Goal: Check status: Check status

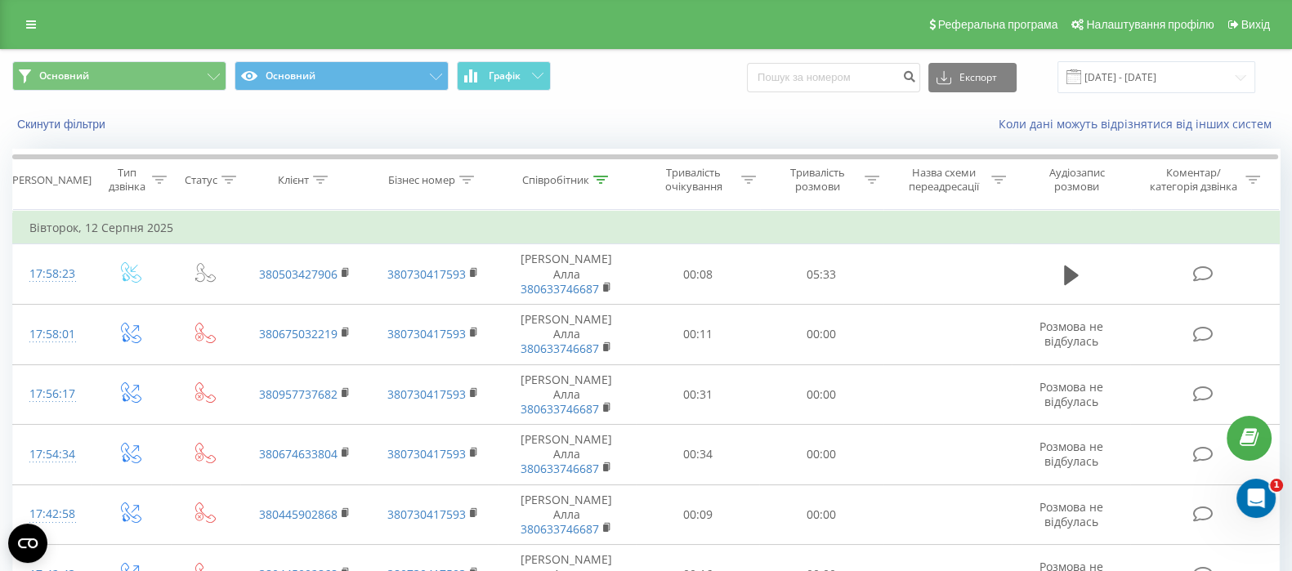
click at [666, 127] on div "Коли дані можуть відрізнятися вiд інших систем" at bounding box center [887, 124] width 806 height 16
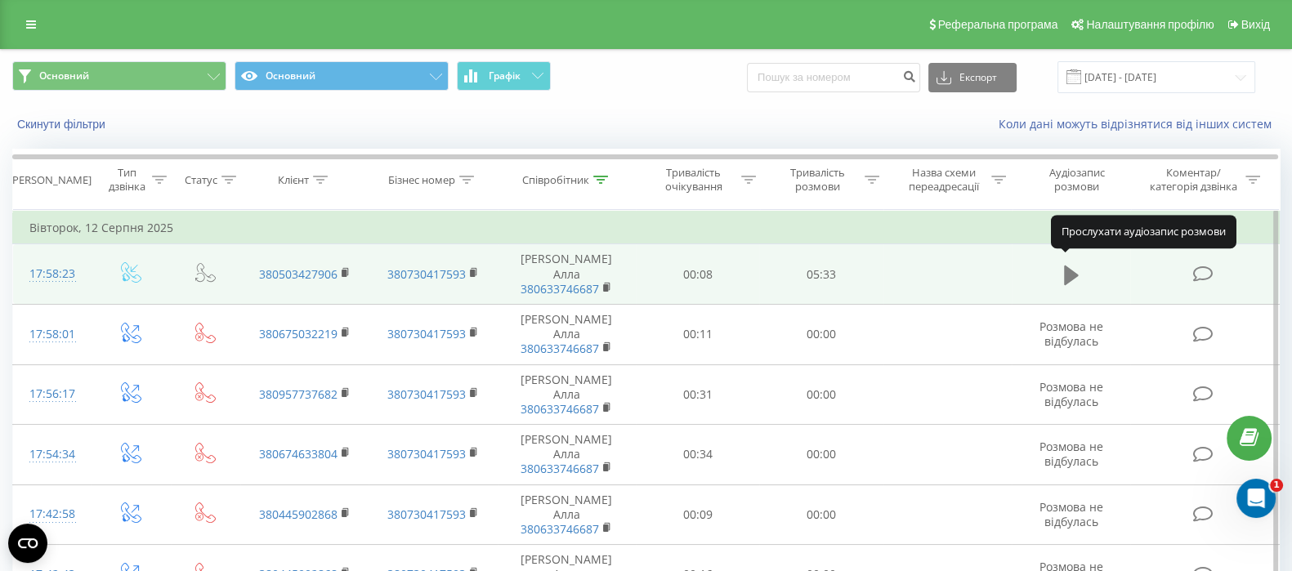
click at [1069, 269] on icon at bounding box center [1071, 275] width 15 height 20
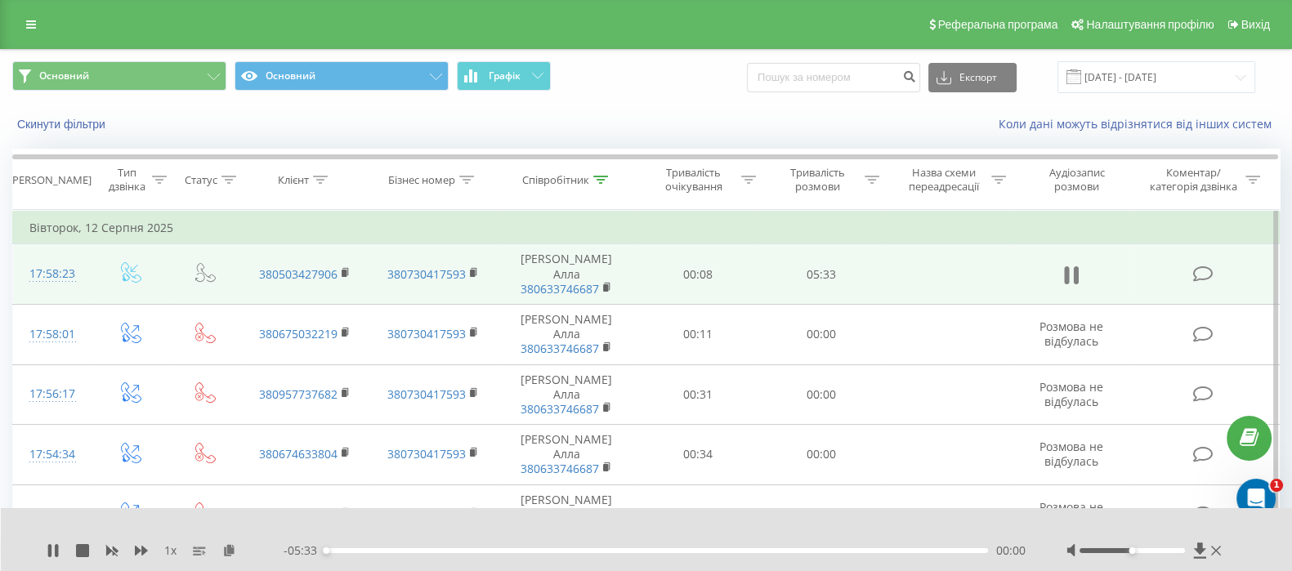
click at [1063, 269] on button at bounding box center [1071, 275] width 25 height 25
click at [230, 549] on icon at bounding box center [229, 549] width 14 height 11
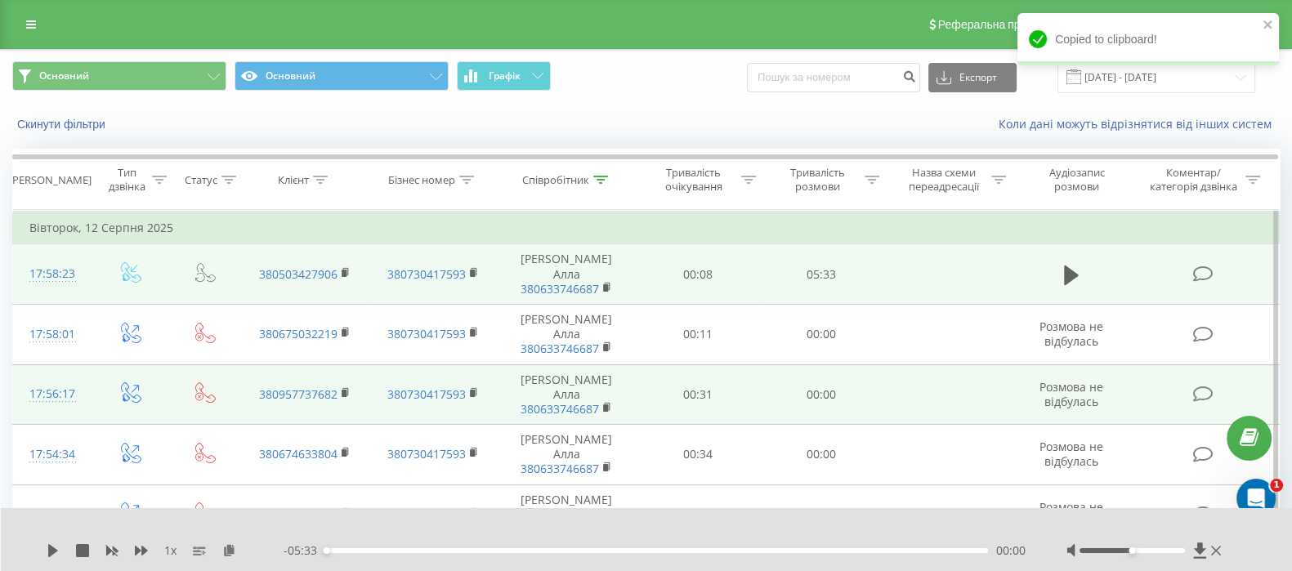
drag, startPoint x: 226, startPoint y: 550, endPoint x: 290, endPoint y: 350, distance: 209.3
click at [225, 544] on icon at bounding box center [229, 549] width 14 height 11
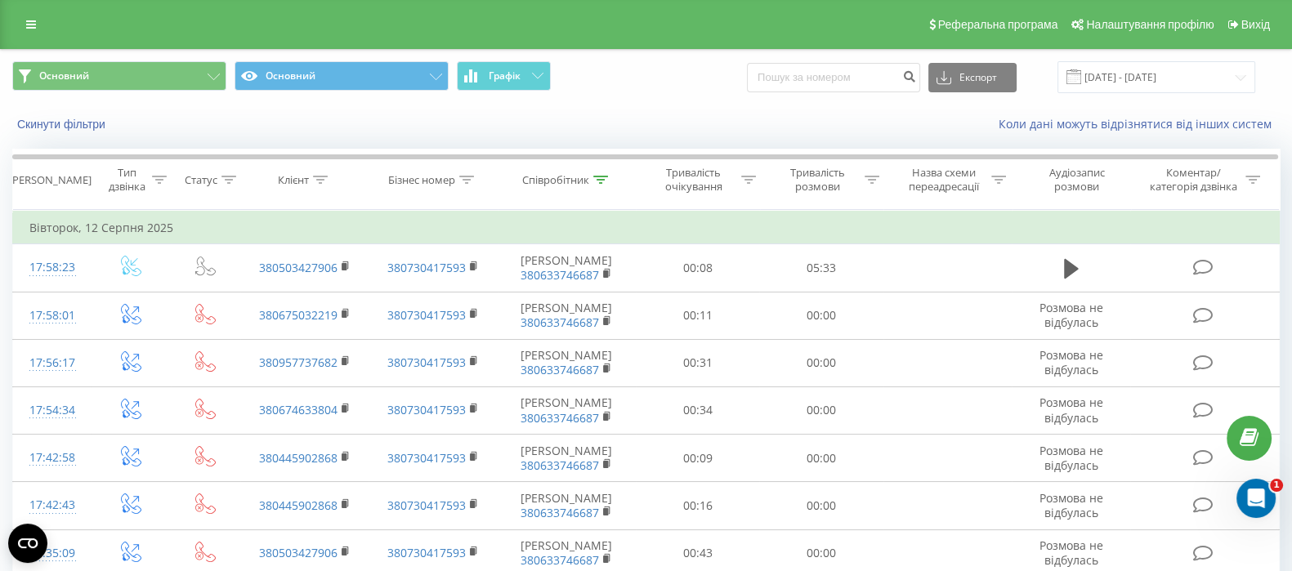
click at [594, 95] on div "Основний Основний Графік Експорт .csv .xls .xlsx 12.08.2025 - 12.08.2025" at bounding box center [646, 77] width 1290 height 55
click at [1107, 75] on input "[DATE] - [DATE]" at bounding box center [1156, 77] width 198 height 32
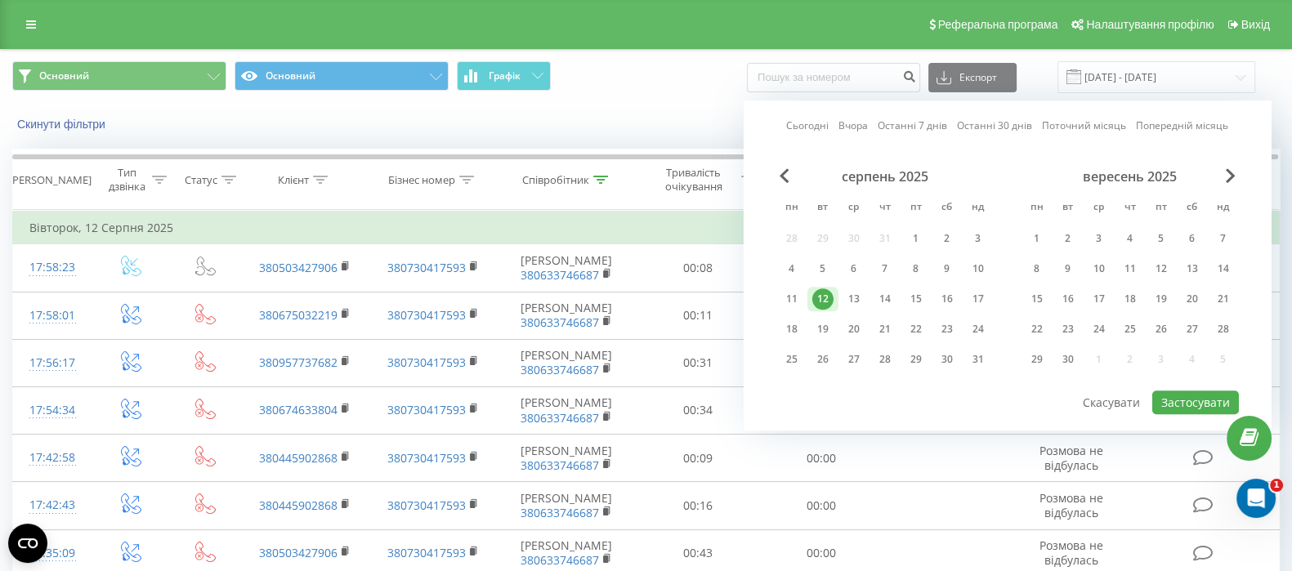
click at [804, 122] on link "Сьогодні" at bounding box center [807, 126] width 42 height 16
click at [1194, 404] on button "Застосувати" at bounding box center [1195, 403] width 87 height 24
type input "21.08.2025 - 21.08.2025"
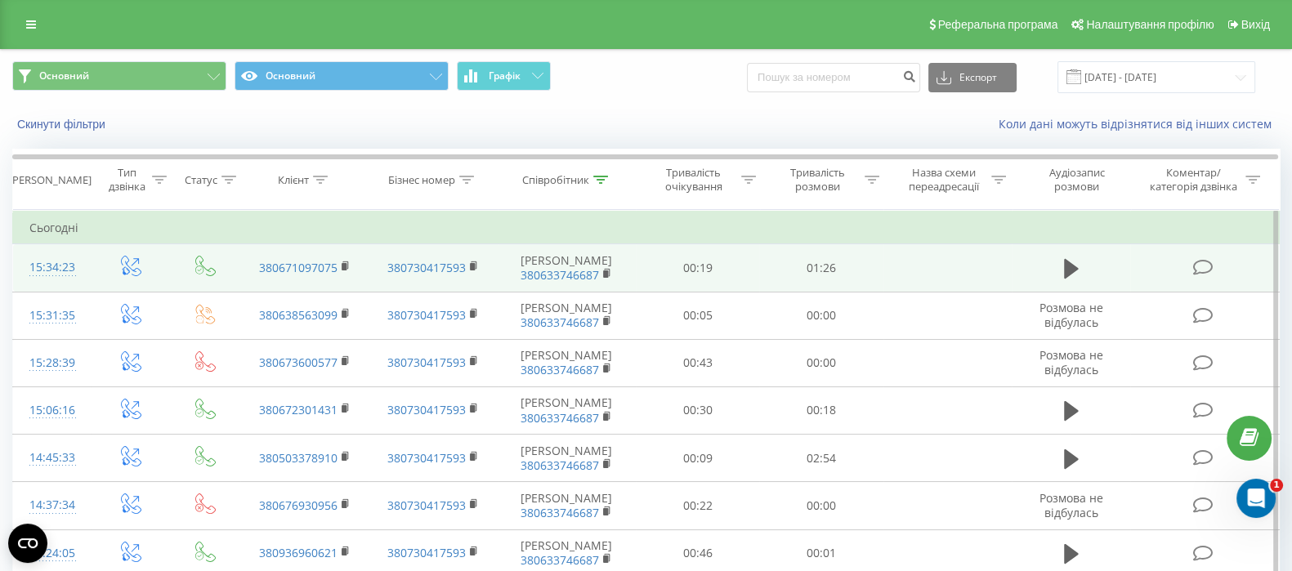
click at [1083, 275] on td at bounding box center [1070, 267] width 118 height 47
click at [1070, 263] on icon at bounding box center [1071, 269] width 15 height 20
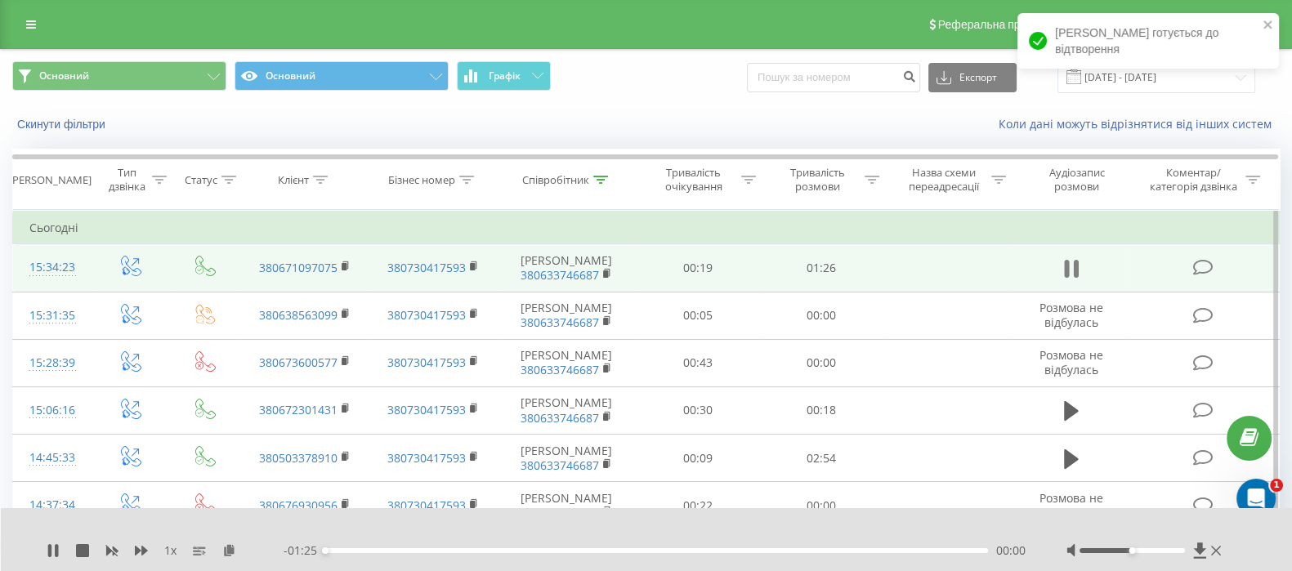
click at [1072, 269] on icon at bounding box center [1071, 268] width 15 height 23
click at [226, 549] on icon at bounding box center [229, 549] width 14 height 11
